Goal: Information Seeking & Learning: Check status

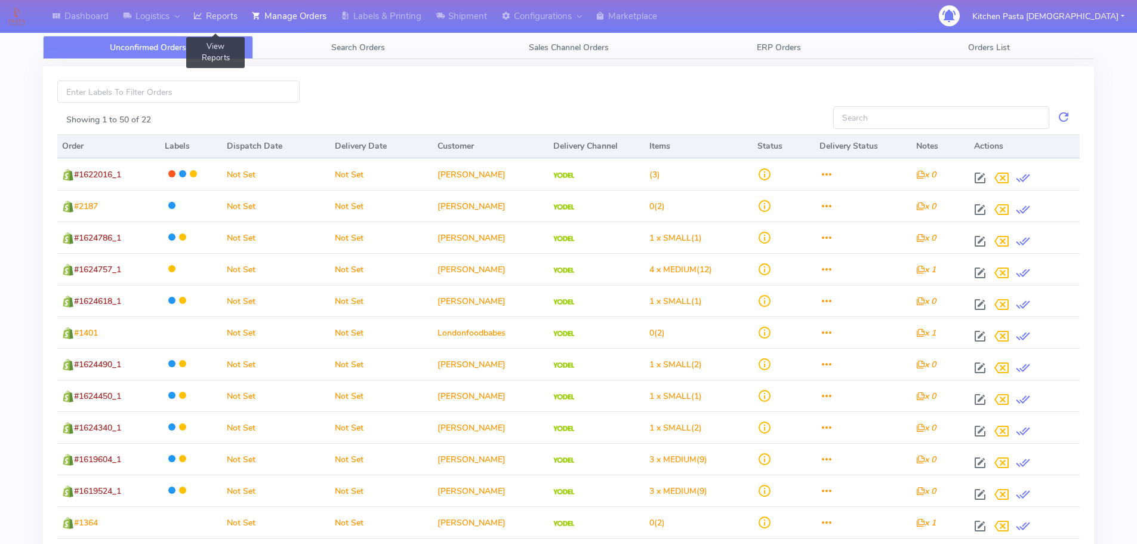
click at [221, 25] on link "Reports" at bounding box center [215, 16] width 58 height 33
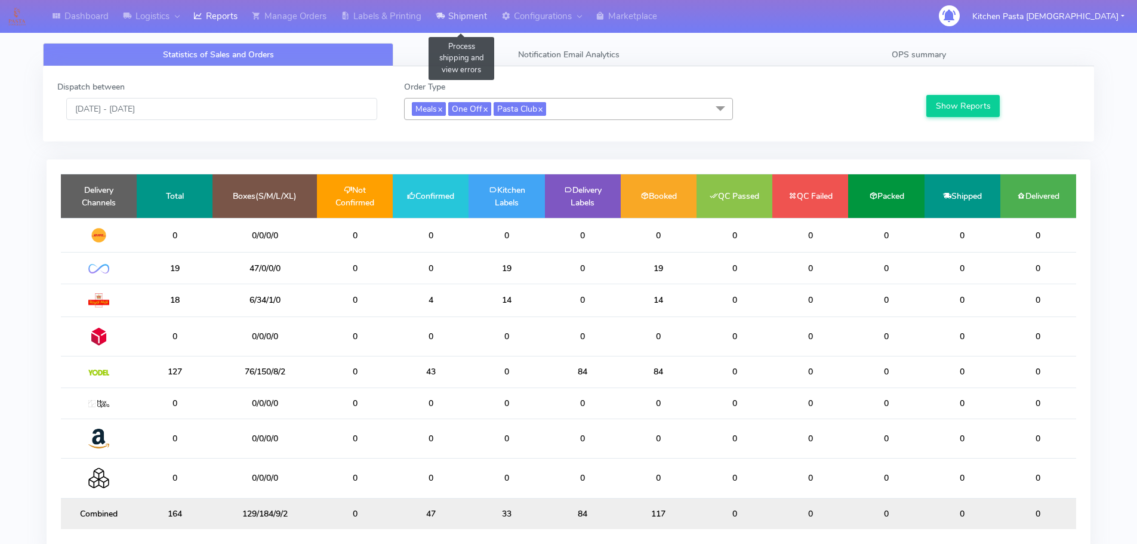
click at [461, 17] on link "Shipment" at bounding box center [461, 16] width 66 height 33
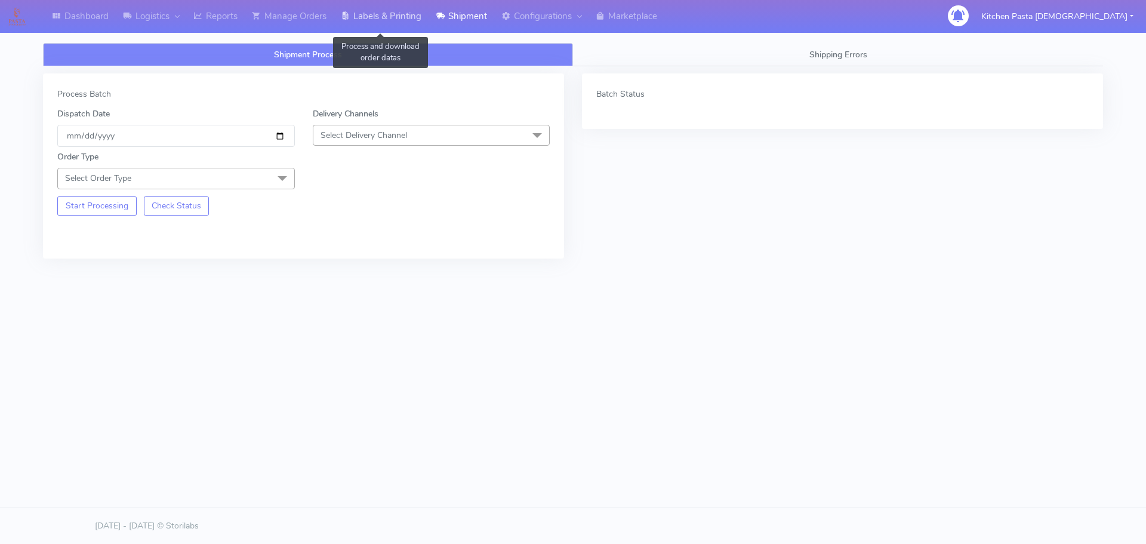
click at [418, 18] on link "Labels & Printing" at bounding box center [381, 16] width 95 height 33
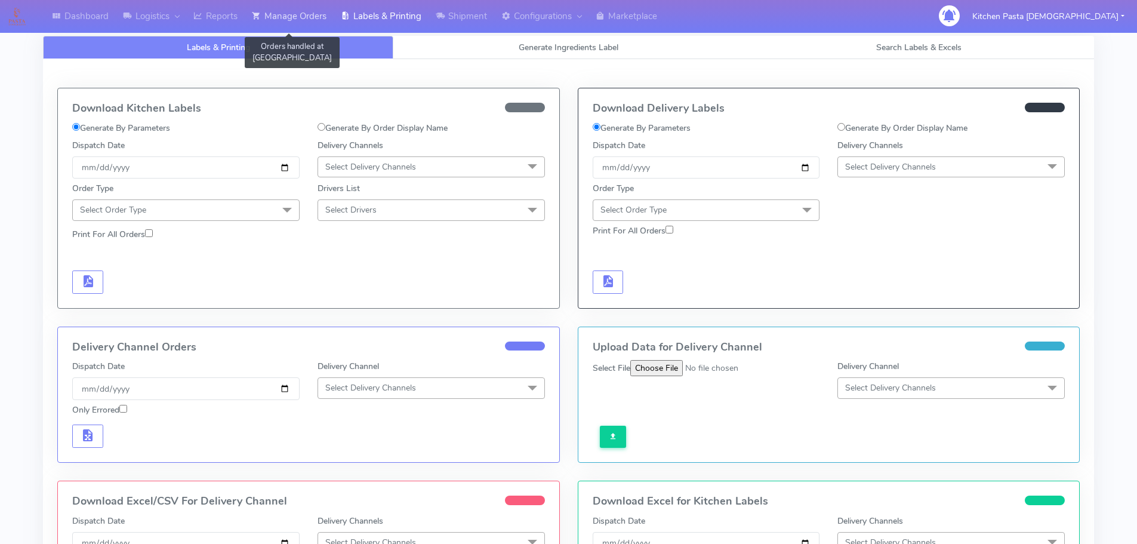
click at [251, 12] on link "Manage Orders" at bounding box center [289, 16] width 89 height 33
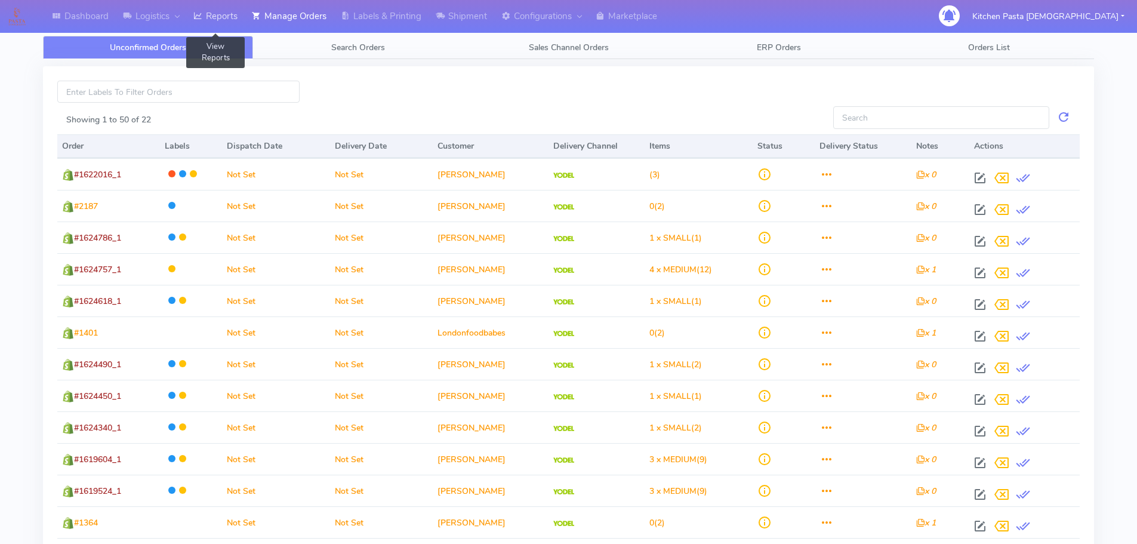
click at [230, 17] on link "Reports" at bounding box center [215, 16] width 58 height 33
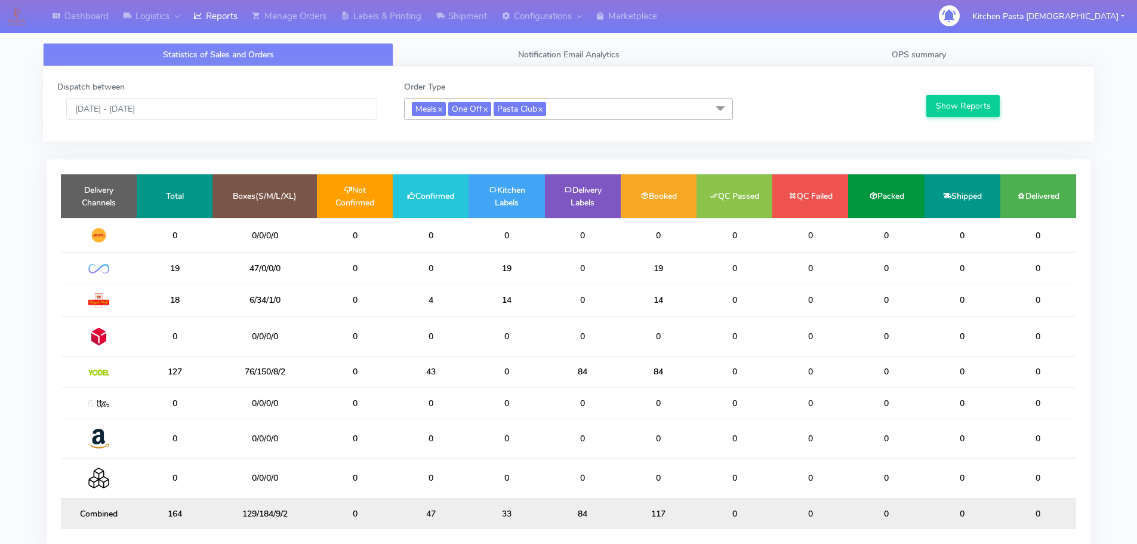
click at [677, 105] on span "Meals x One Off x Pasta Club x" at bounding box center [568, 109] width 329 height 22
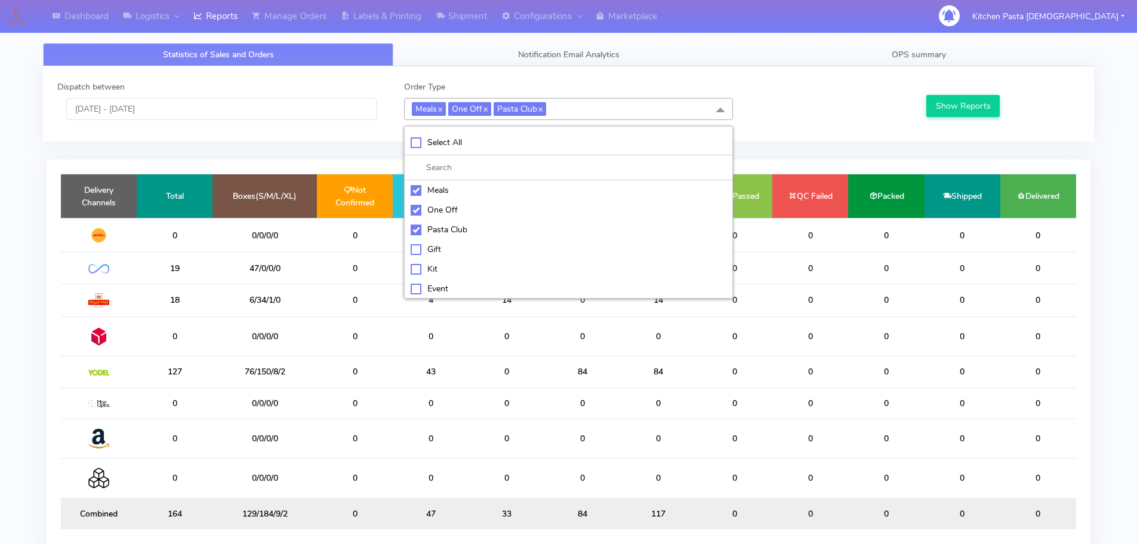
click at [433, 184] on div "Meals" at bounding box center [569, 190] width 316 height 13
checkbox input "false"
click at [465, 211] on div "One Off" at bounding box center [569, 209] width 316 height 13
checkbox input "false"
click at [465, 235] on div "Pasta Club" at bounding box center [569, 229] width 316 height 13
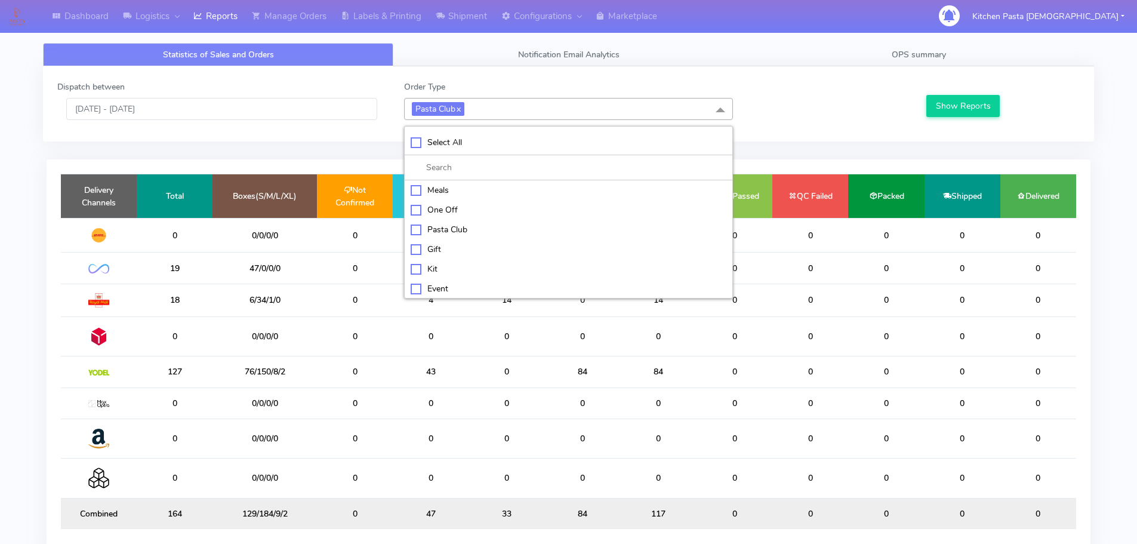
checkbox input "false"
click at [449, 266] on div "Kit" at bounding box center [569, 267] width 316 height 13
click at [971, 112] on button "Show Reports" at bounding box center [962, 106] width 73 height 22
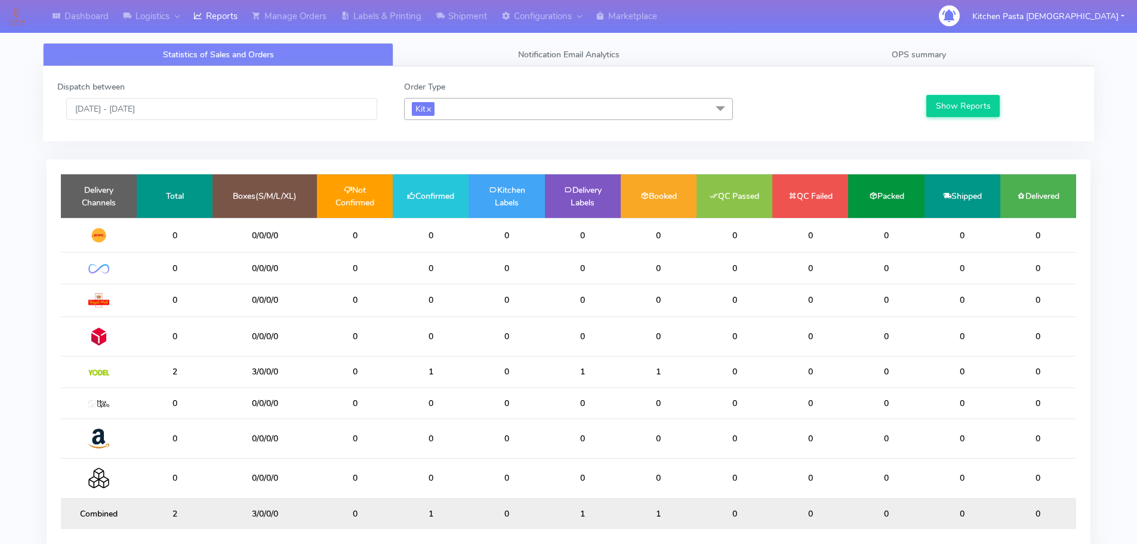
click at [547, 113] on span "Kit x" at bounding box center [568, 109] width 329 height 22
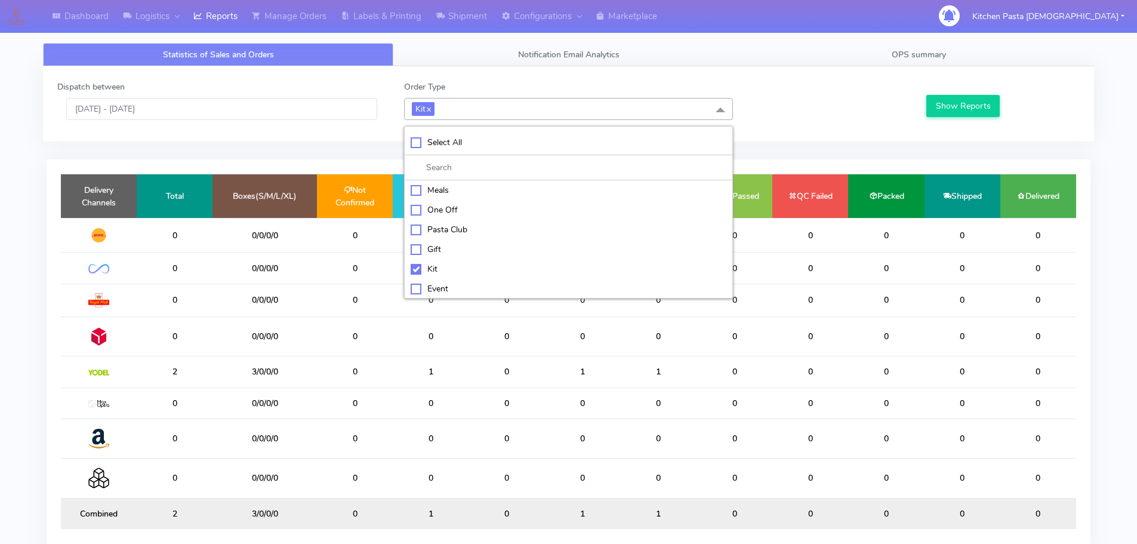
click at [418, 266] on div "Kit" at bounding box center [569, 269] width 316 height 13
checkbox input "false"
click at [432, 282] on div "ATAVI" at bounding box center [569, 286] width 316 height 13
checkbox input "true"
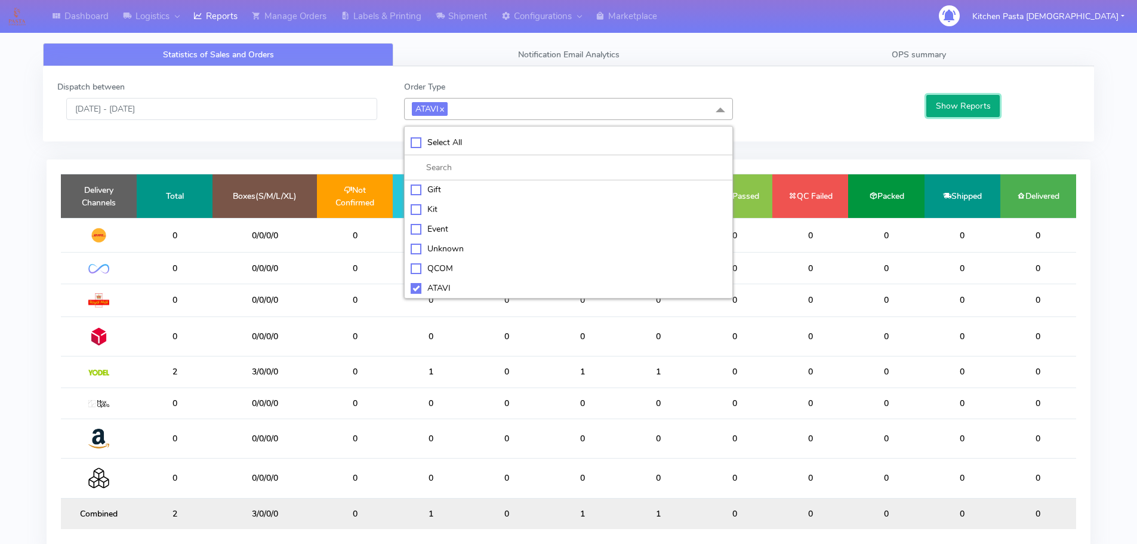
click at [935, 107] on button "Show Reports" at bounding box center [962, 106] width 73 height 22
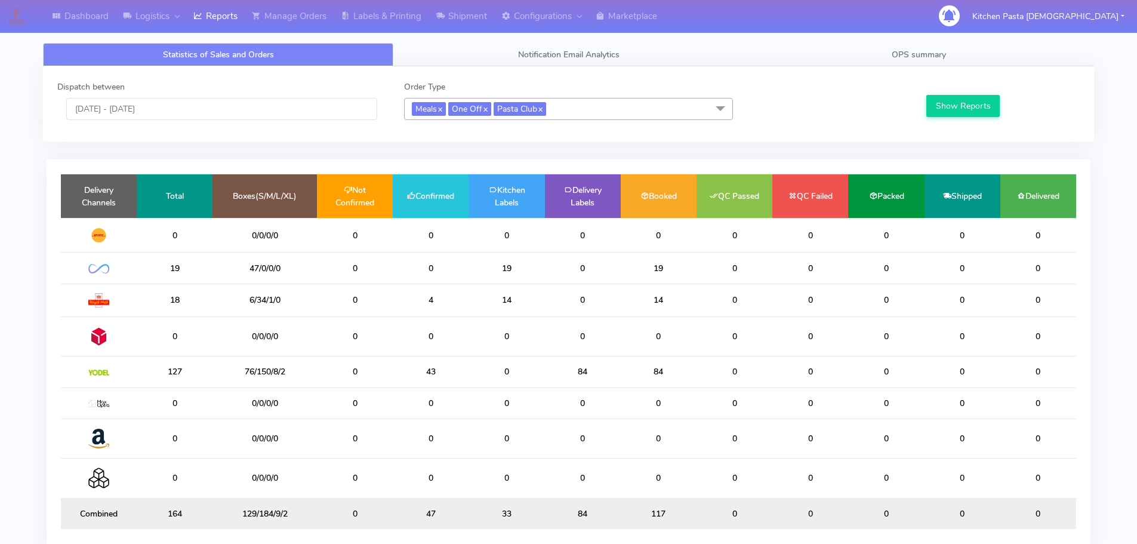
click at [294, 121] on div "Dispatch between [DATE] - [DATE] Order Type Meals x One Off x Pasta Club x Sele…" at bounding box center [568, 104] width 1040 height 47
click at [294, 112] on input "[DATE] - [DATE]" at bounding box center [221, 109] width 311 height 22
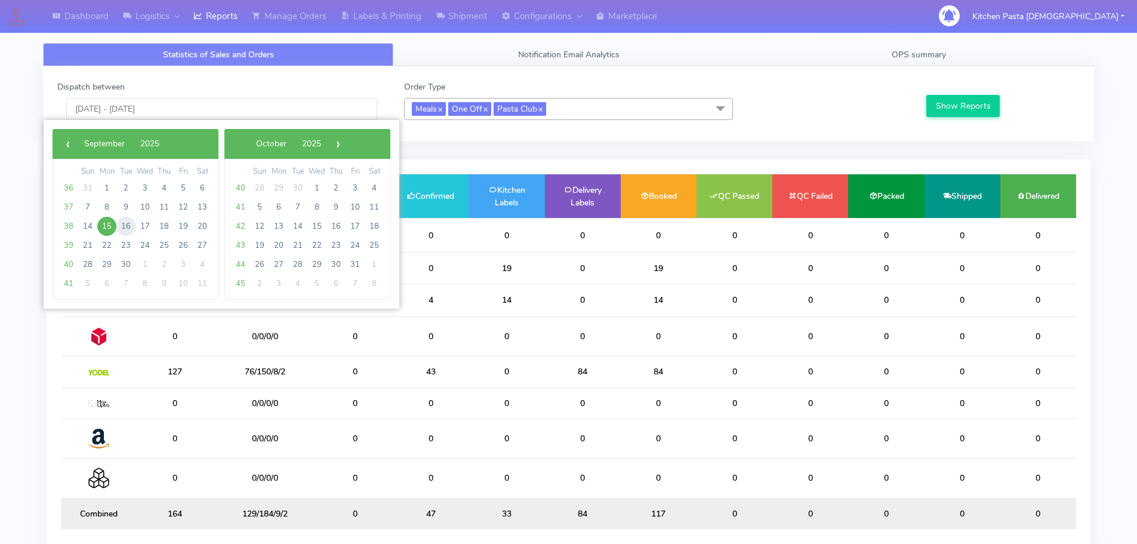
click at [125, 221] on span "16" at bounding box center [125, 226] width 19 height 19
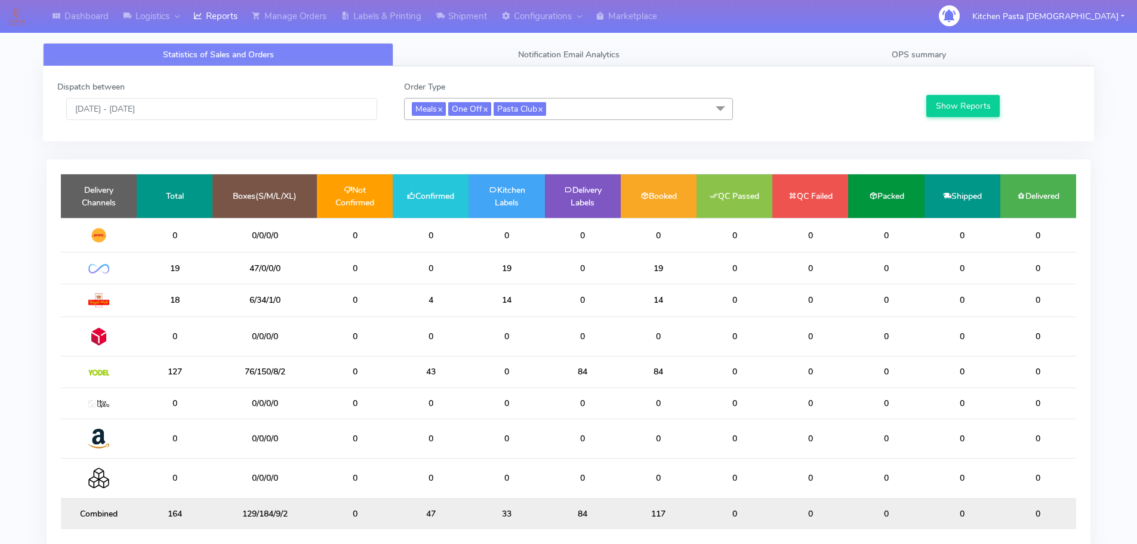
type input "[DATE] - [DATE]"
click at [951, 101] on button "Show Reports" at bounding box center [962, 106] width 73 height 22
